Goal: Task Accomplishment & Management: Complete application form

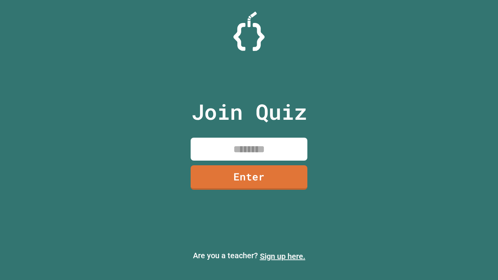
click at [282, 256] on link "Sign up here." at bounding box center [282, 256] width 45 height 9
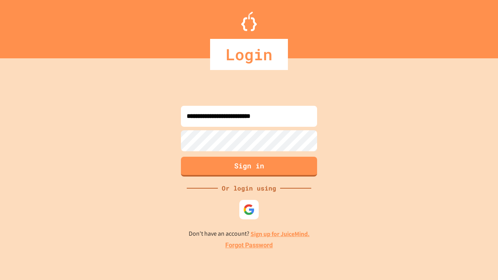
type input "**********"
